Goal: Task Accomplishment & Management: Use online tool/utility

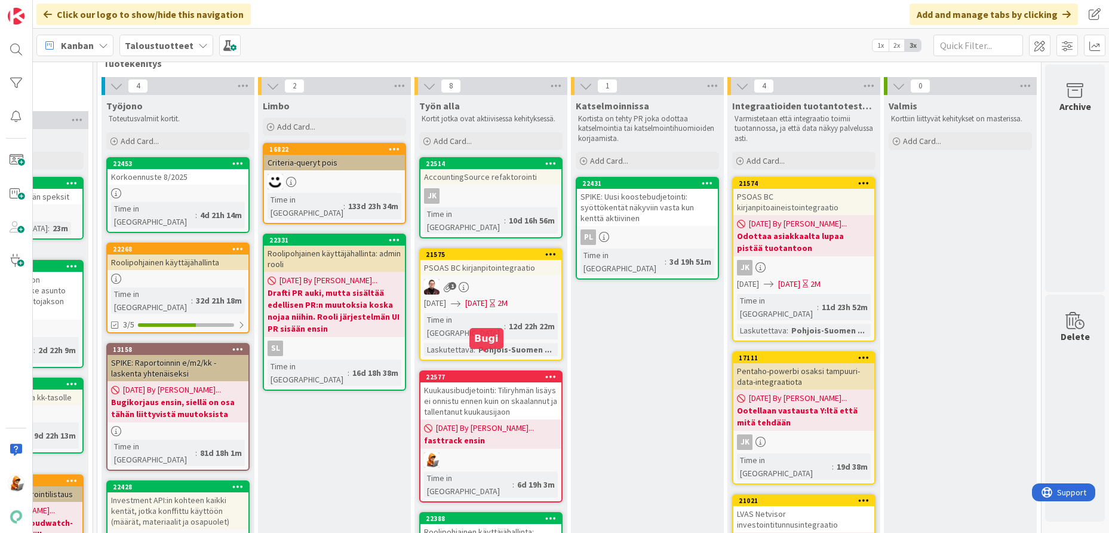
scroll to position [0, 1408]
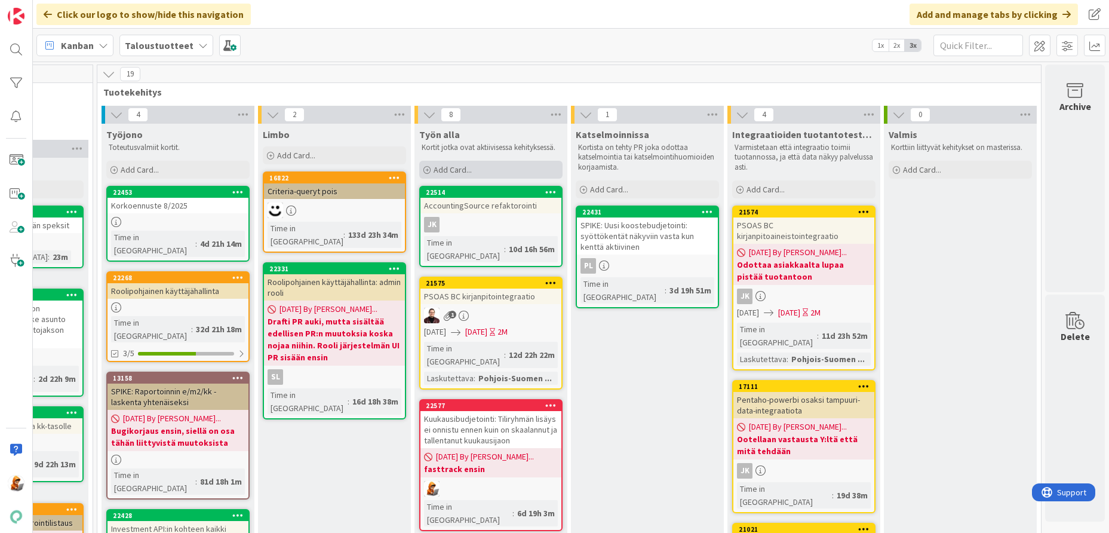
click at [450, 164] on span "Add Card..." at bounding box center [453, 169] width 38 height 11
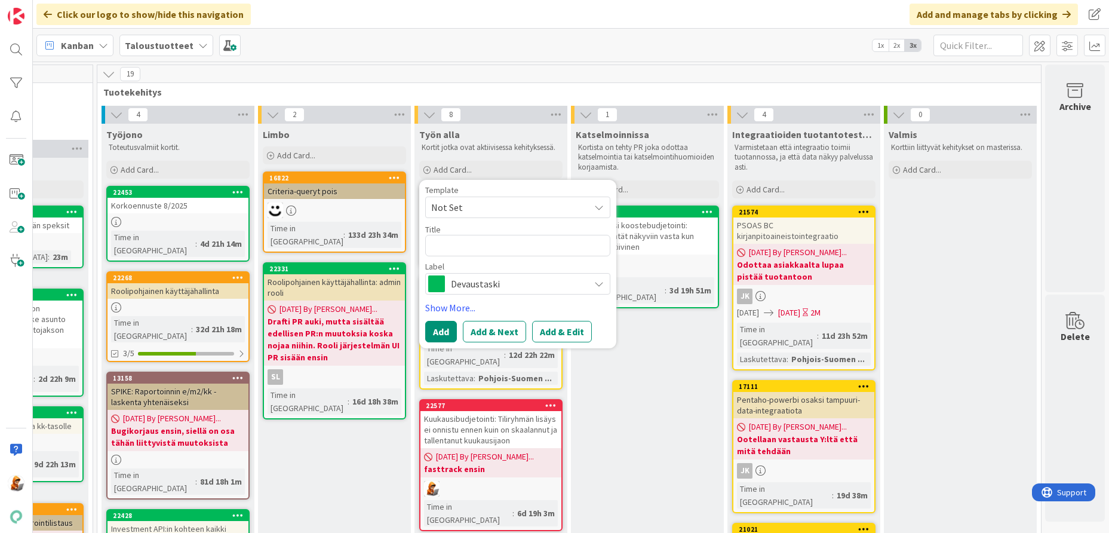
type textarea "x"
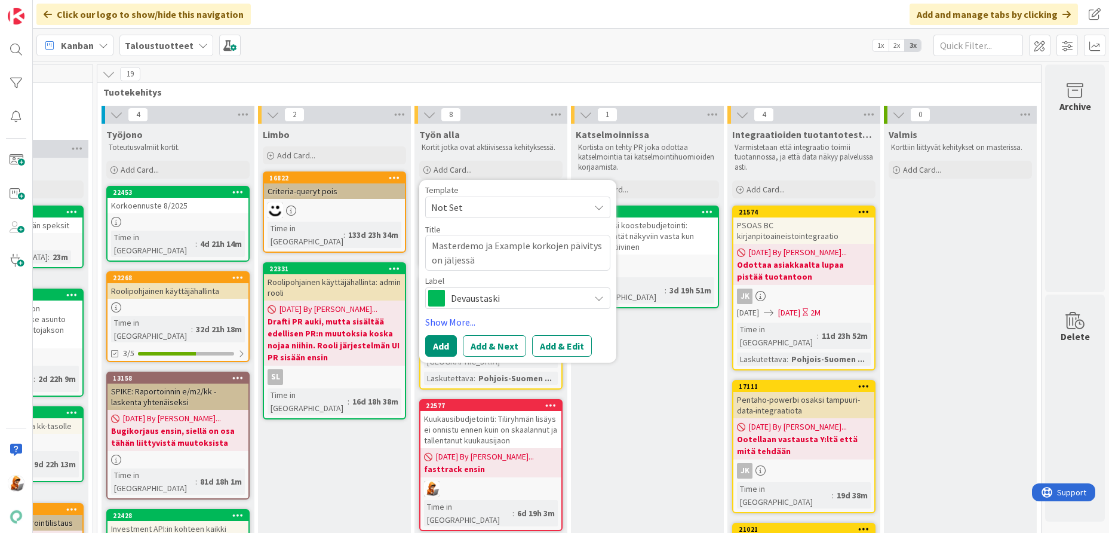
type textarea "Masterdemo ja Example korkojen päivitys on jäljessä"
drag, startPoint x: 481, startPoint y: 293, endPoint x: 482, endPoint y: 301, distance: 7.9
click at [481, 293] on span "Devaustaski" at bounding box center [517, 298] width 133 height 17
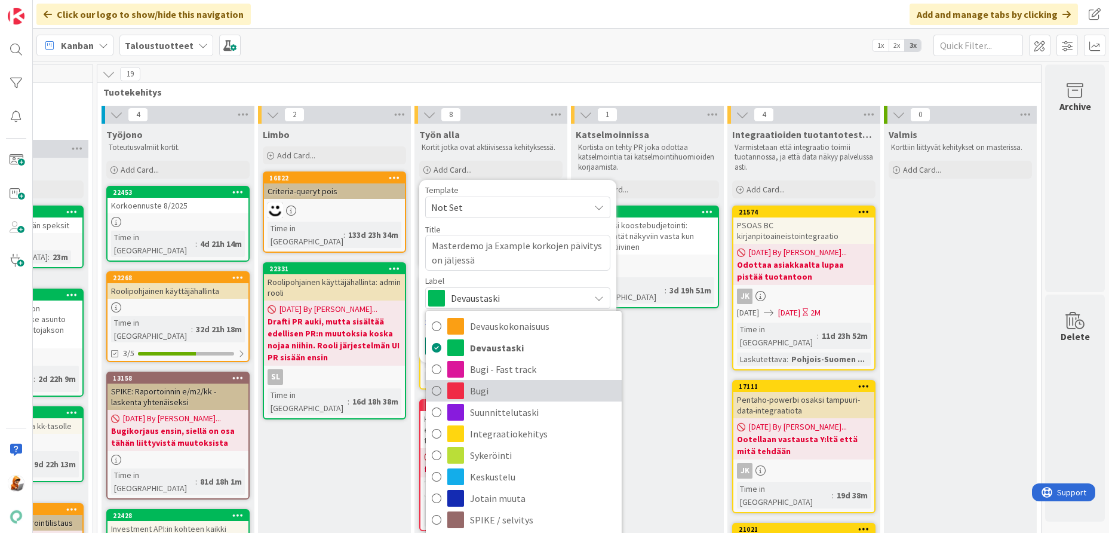
click at [470, 382] on span "Bugi" at bounding box center [543, 391] width 146 height 18
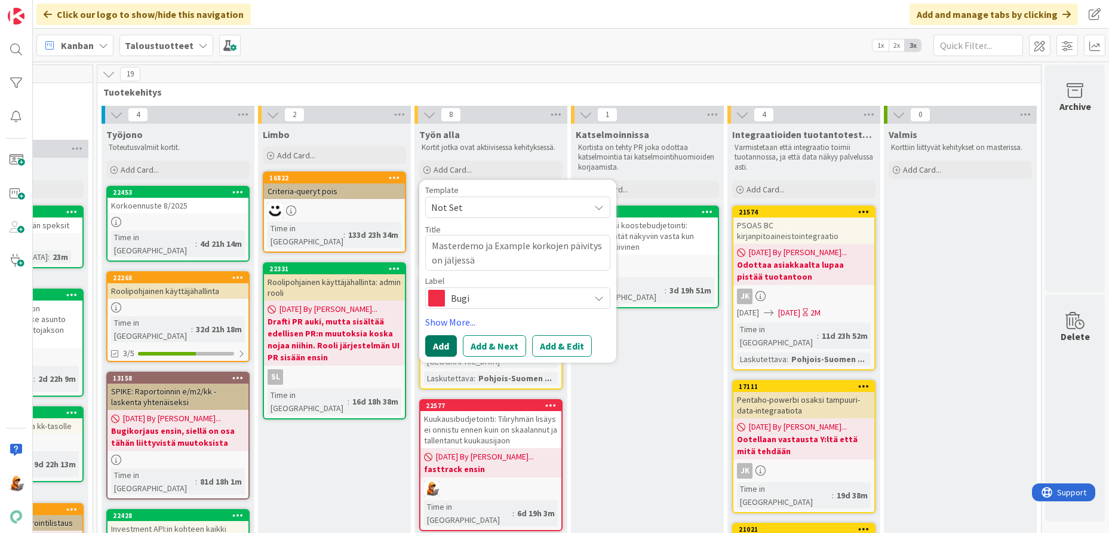
click at [425, 346] on button "Add" at bounding box center [441, 346] width 32 height 22
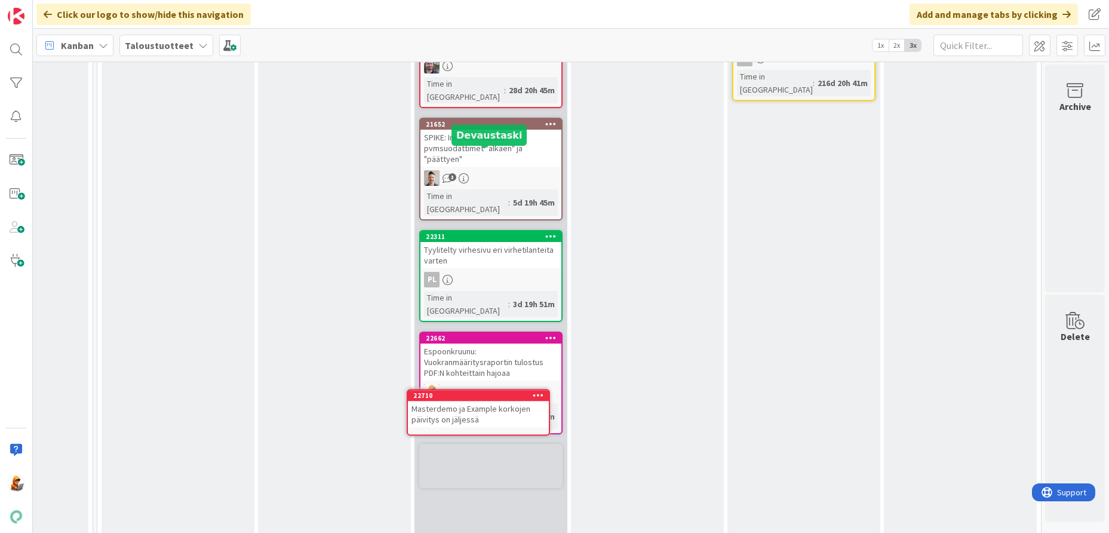
scroll to position [708, 1408]
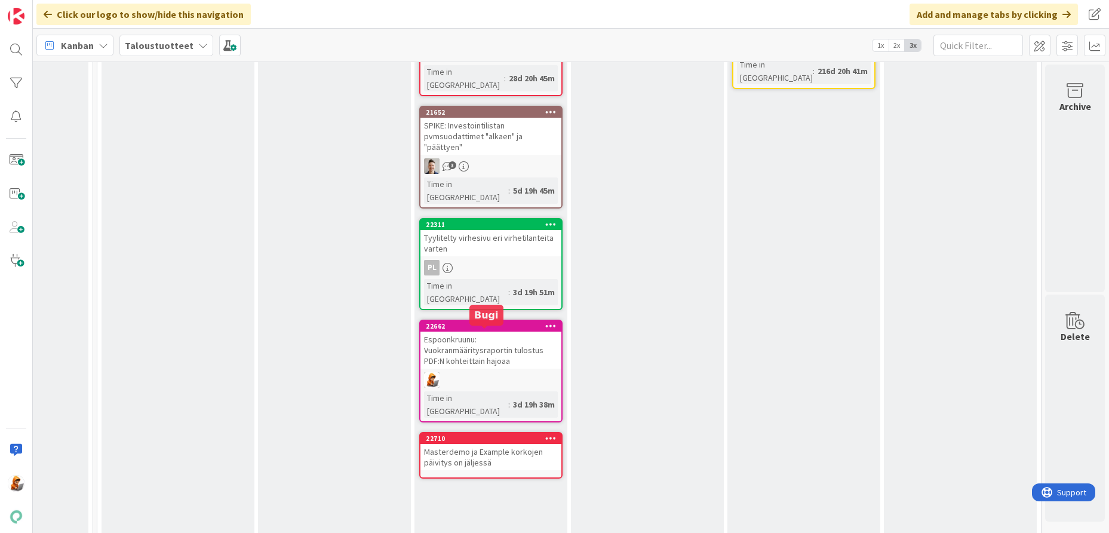
click at [433, 434] on div "22710" at bounding box center [494, 438] width 136 height 8
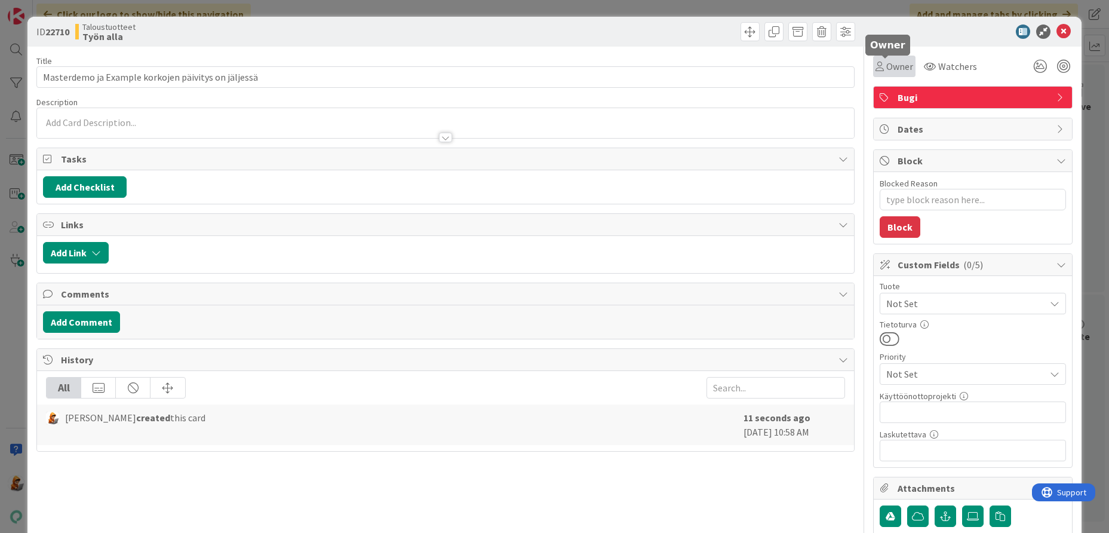
click at [889, 69] on span "Owner" at bounding box center [899, 66] width 27 height 14
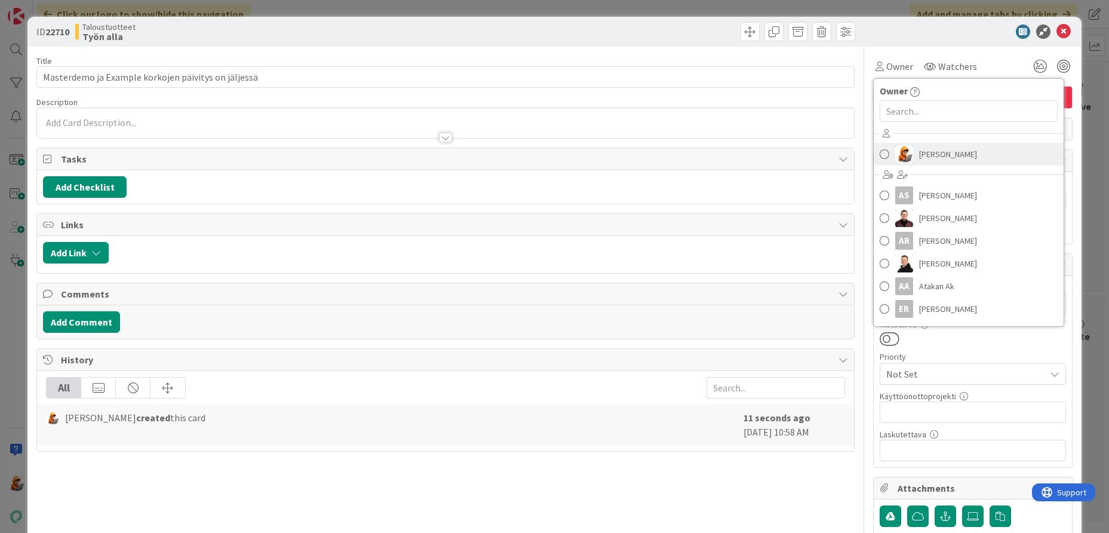
click at [919, 146] on span "[PERSON_NAME]" at bounding box center [948, 154] width 58 height 18
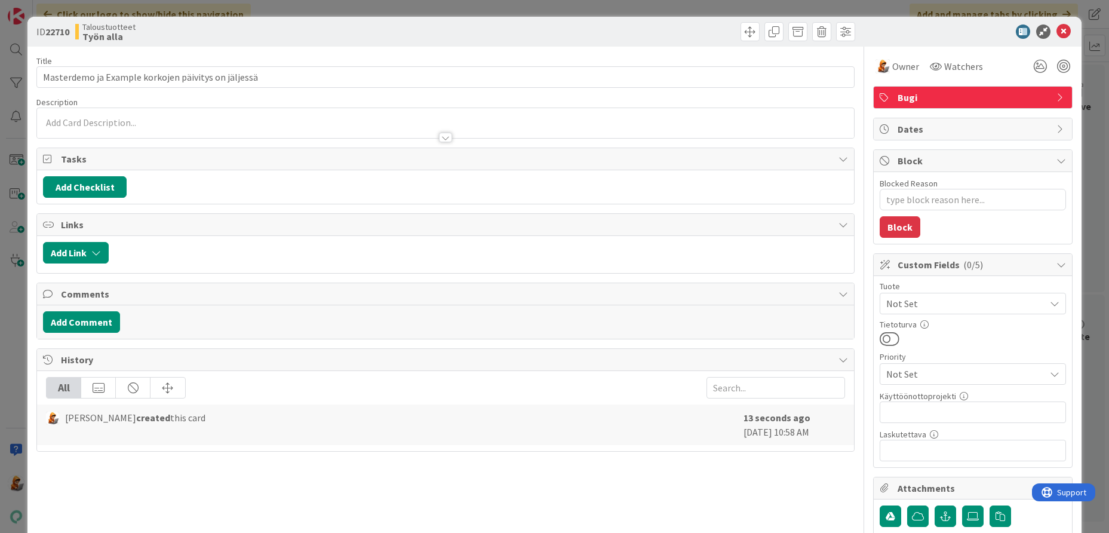
type textarea "x"
click at [1059, 32] on icon at bounding box center [1064, 31] width 14 height 14
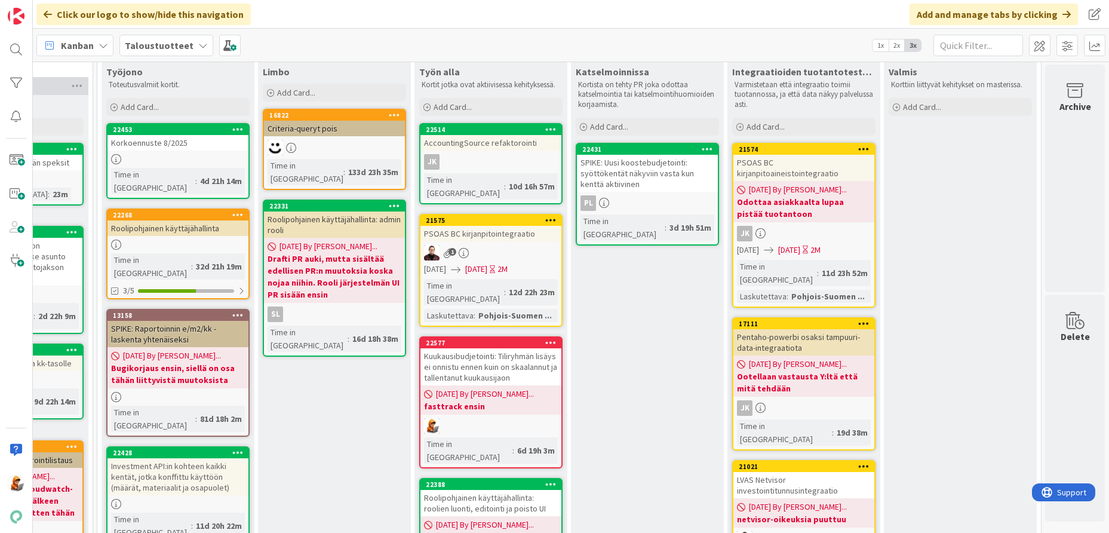
scroll to position [0, 1408]
